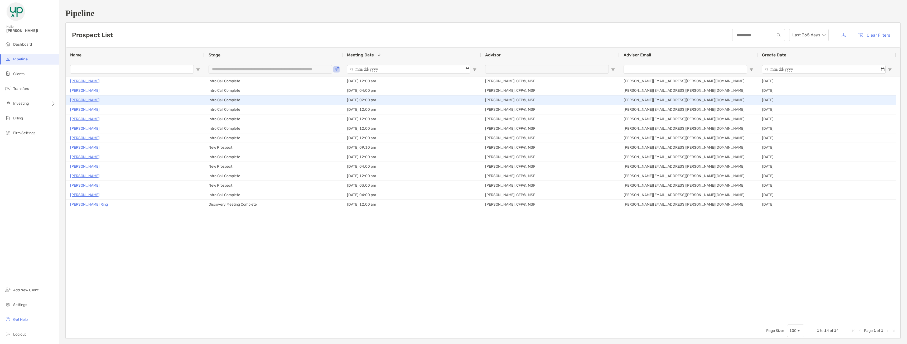
click at [88, 98] on p "[PERSON_NAME]" at bounding box center [85, 100] width 30 height 7
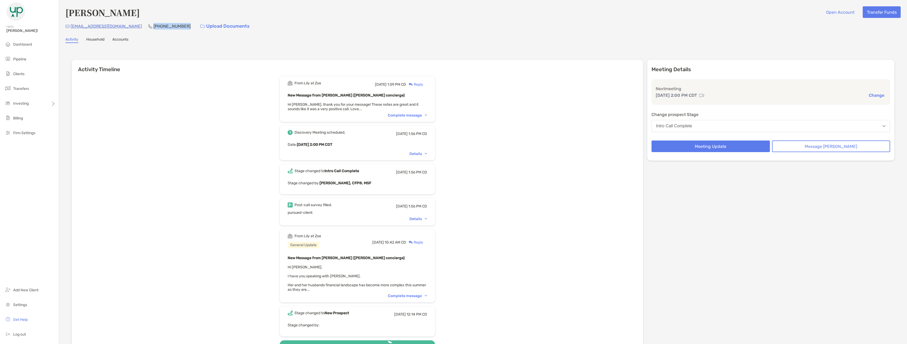
drag, startPoint x: 177, startPoint y: 27, endPoint x: 145, endPoint y: 27, distance: 32.7
click at [145, 27] on div "[EMAIL_ADDRESS][DOMAIN_NAME] [PHONE_NUMBER] Upload Documents" at bounding box center [482, 26] width 835 height 11
